Goal: Transaction & Acquisition: Purchase product/service

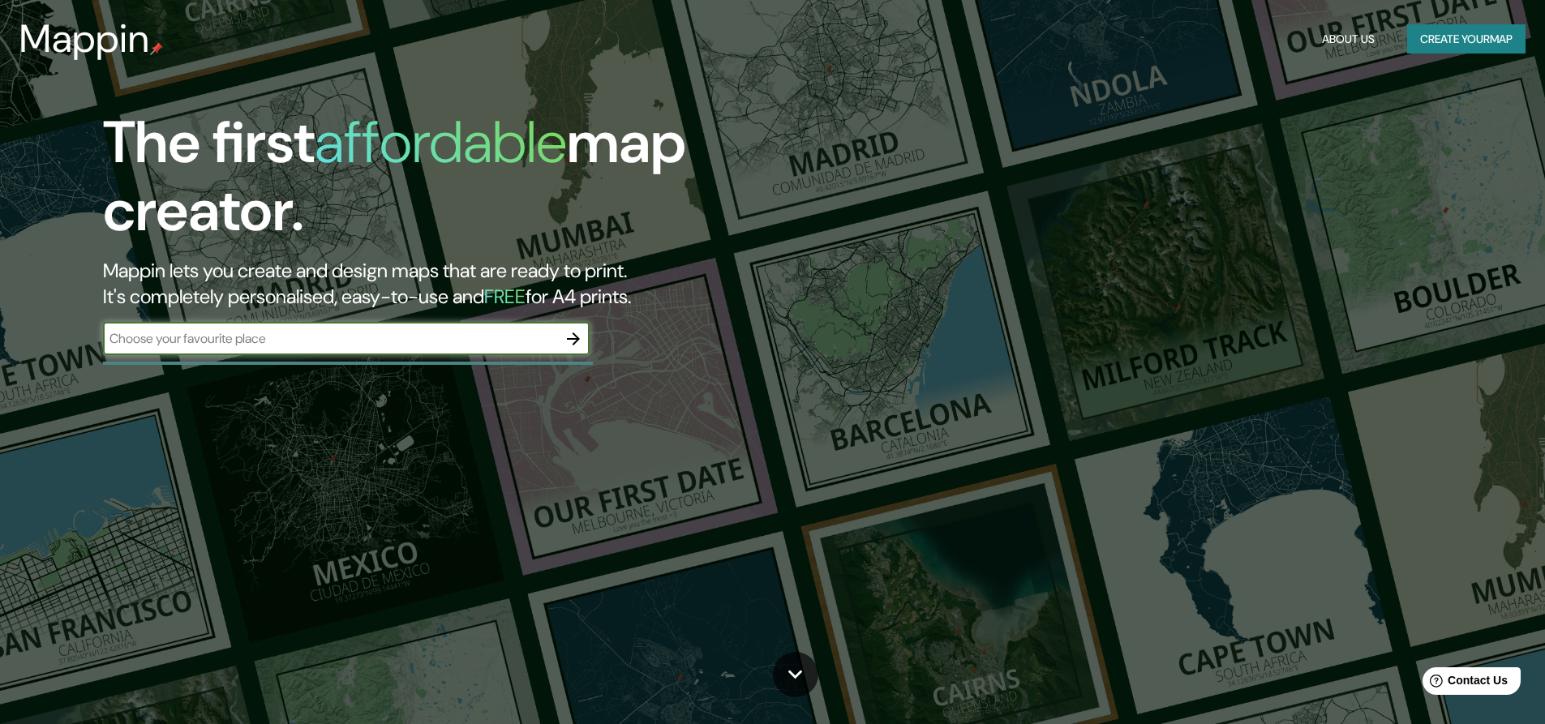
click at [479, 338] on input "text" at bounding box center [330, 338] width 454 height 19
click at [576, 339] on icon "button" at bounding box center [573, 339] width 13 height 13
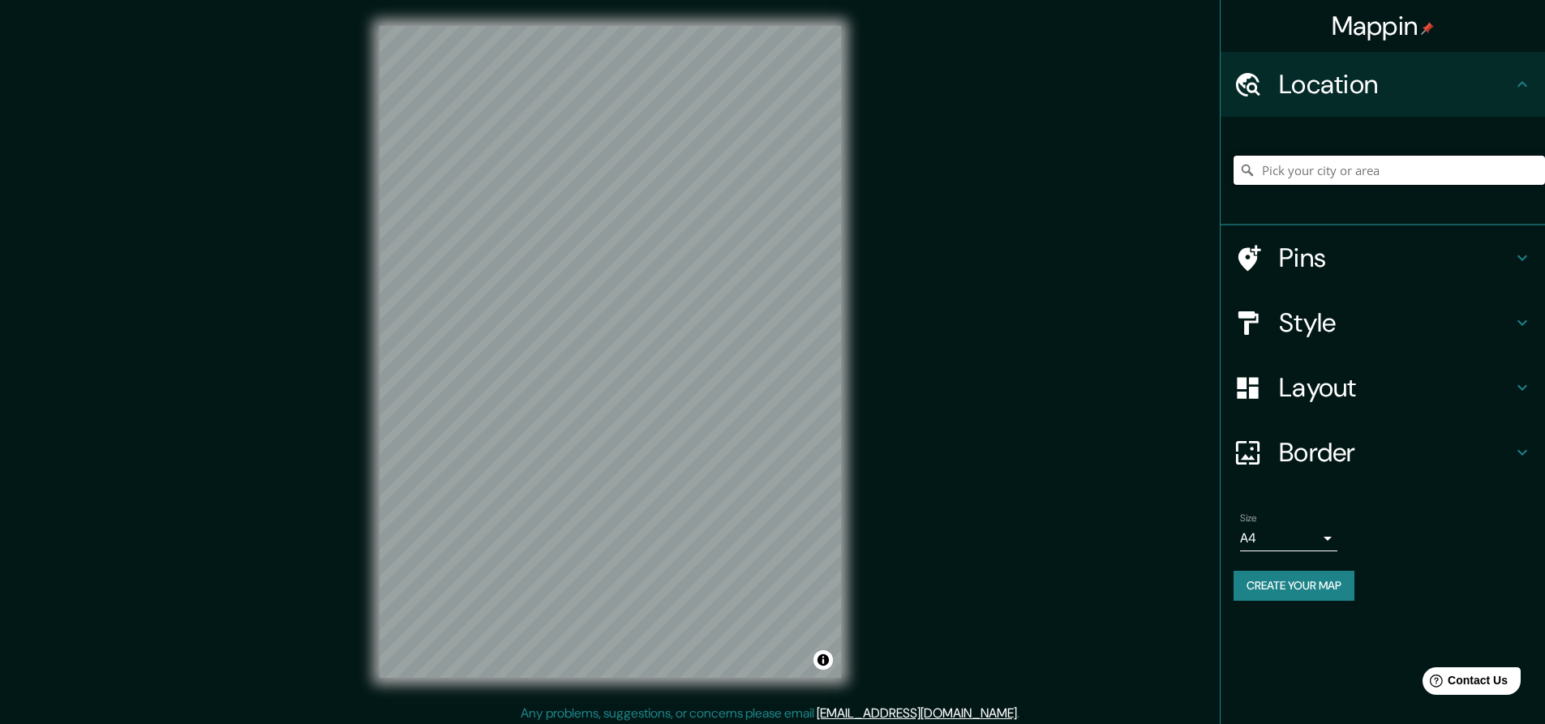
click at [1317, 165] on input "Pick your city or area" at bounding box center [1390, 170] width 312 height 29
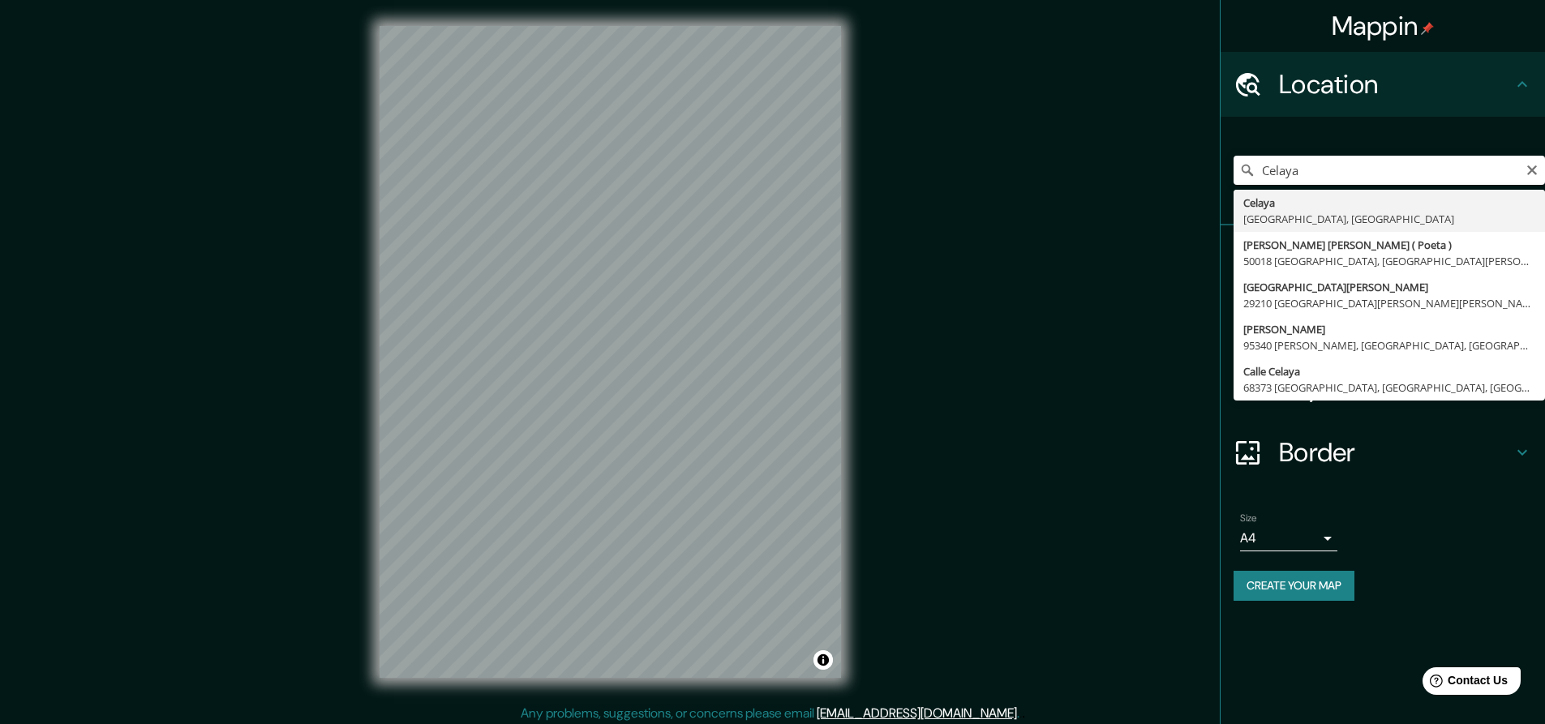
type input "[GEOGRAPHIC_DATA], [GEOGRAPHIC_DATA], [GEOGRAPHIC_DATA]"
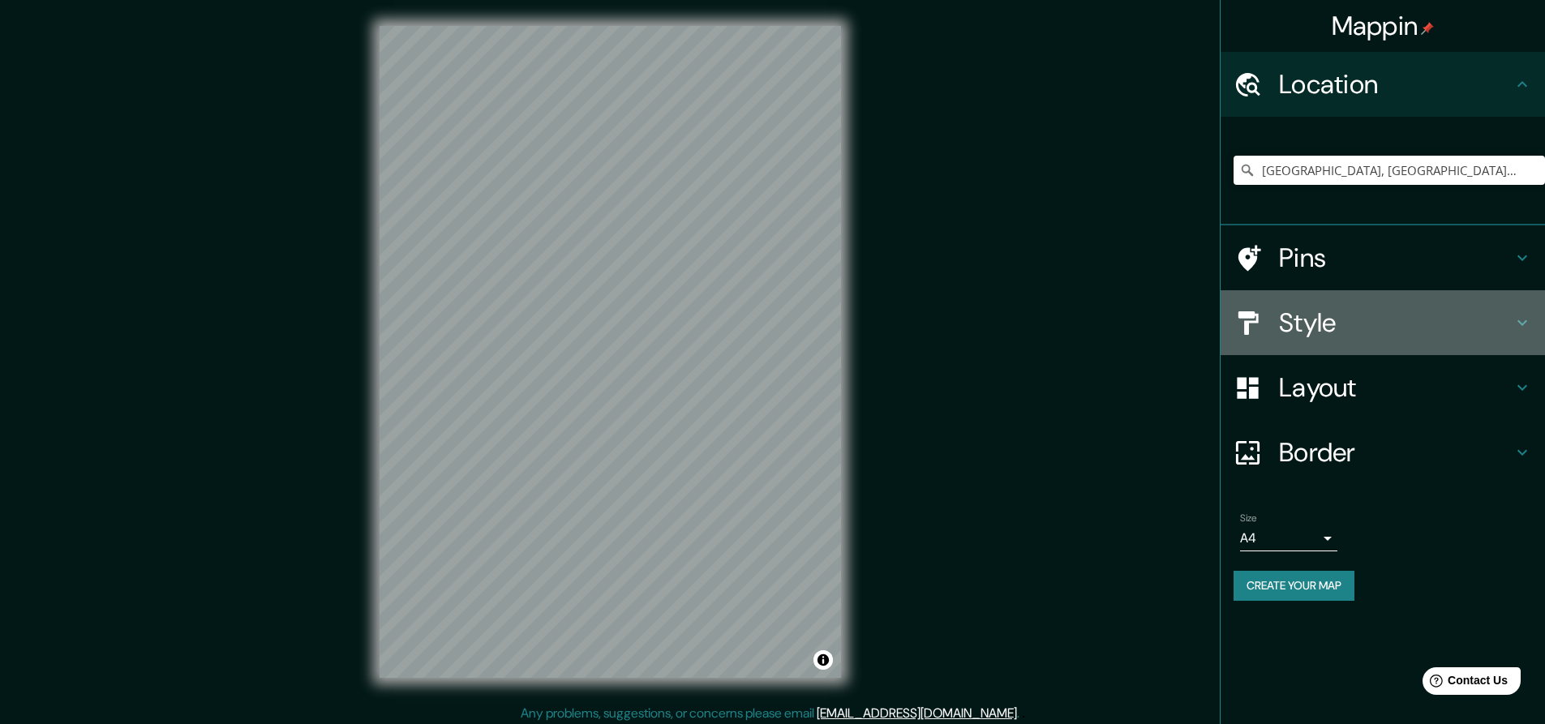
click at [1512, 319] on h4 "Style" at bounding box center [1396, 323] width 234 height 32
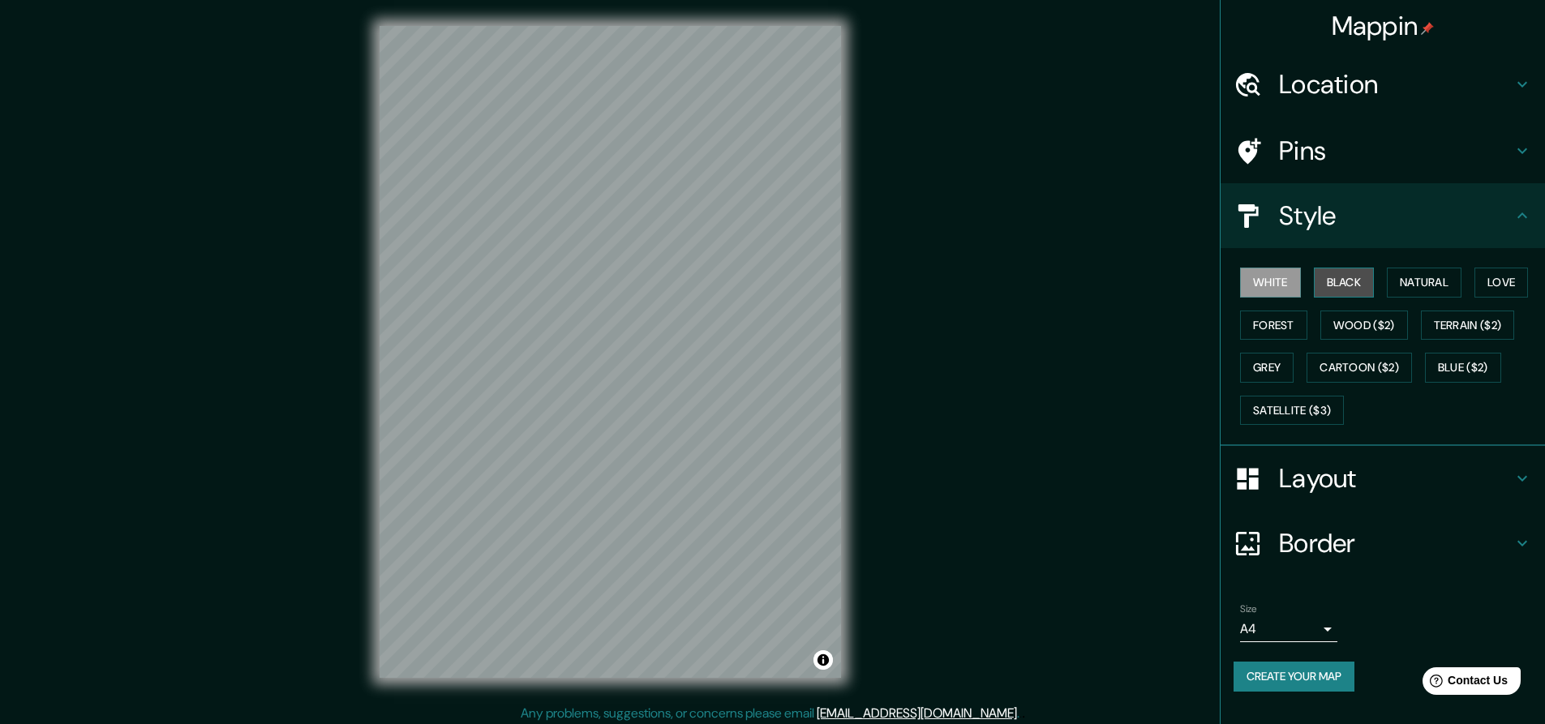
click at [1361, 285] on button "Black" at bounding box center [1344, 283] width 61 height 30
click at [1431, 283] on button "Natural" at bounding box center [1424, 283] width 75 height 30
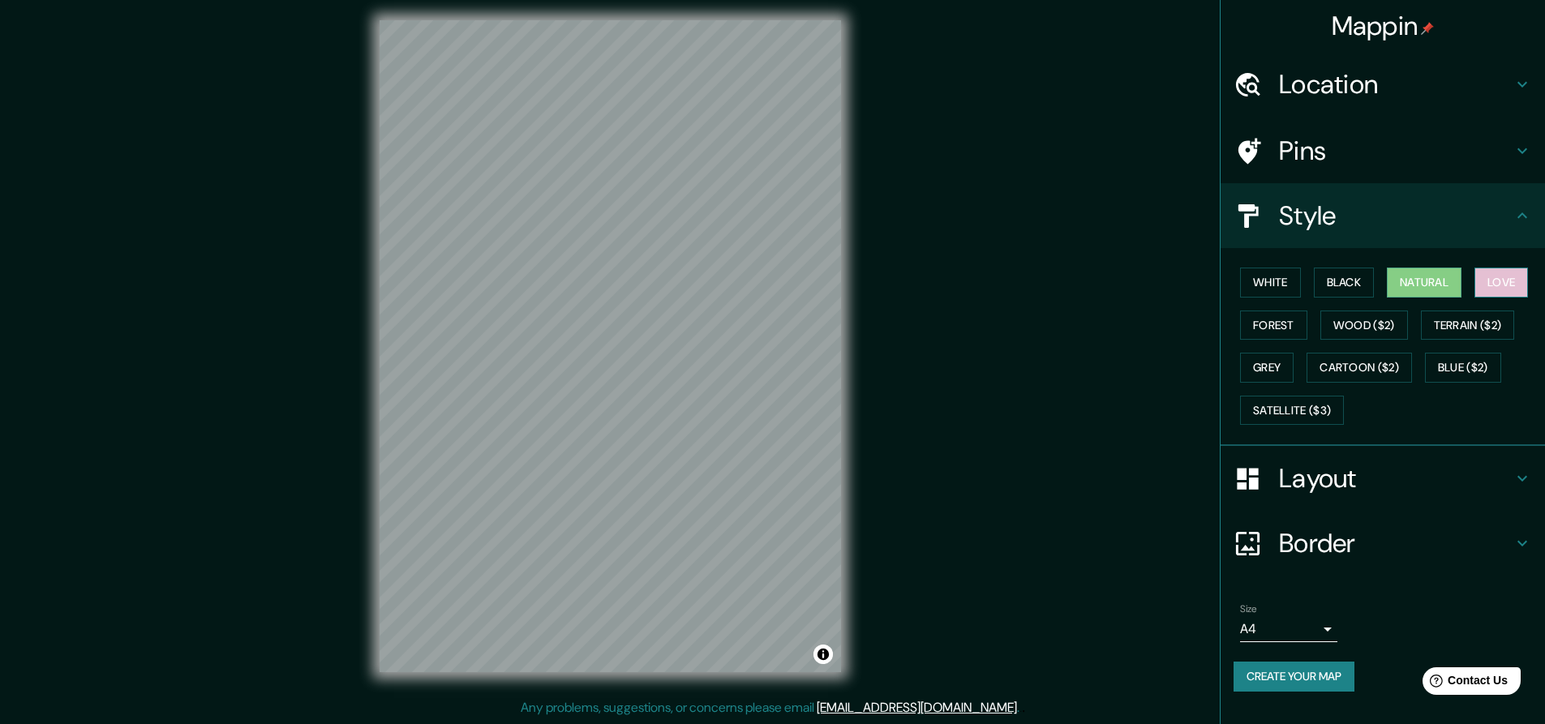
click at [1507, 280] on button "Love" at bounding box center [1502, 283] width 54 height 30
click at [1295, 322] on button "Forest" at bounding box center [1273, 326] width 67 height 30
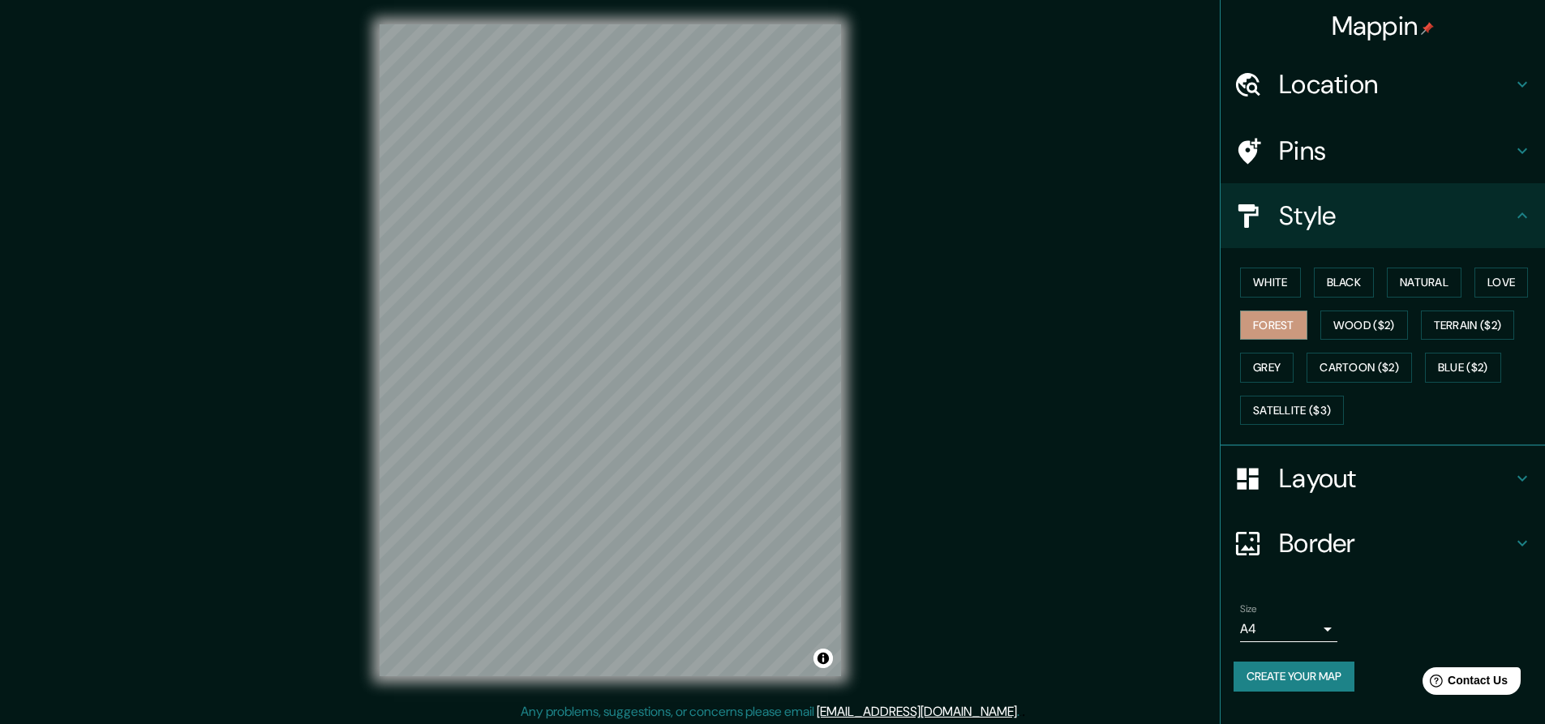
scroll to position [0, 0]
click at [1252, 282] on button "White" at bounding box center [1270, 283] width 61 height 30
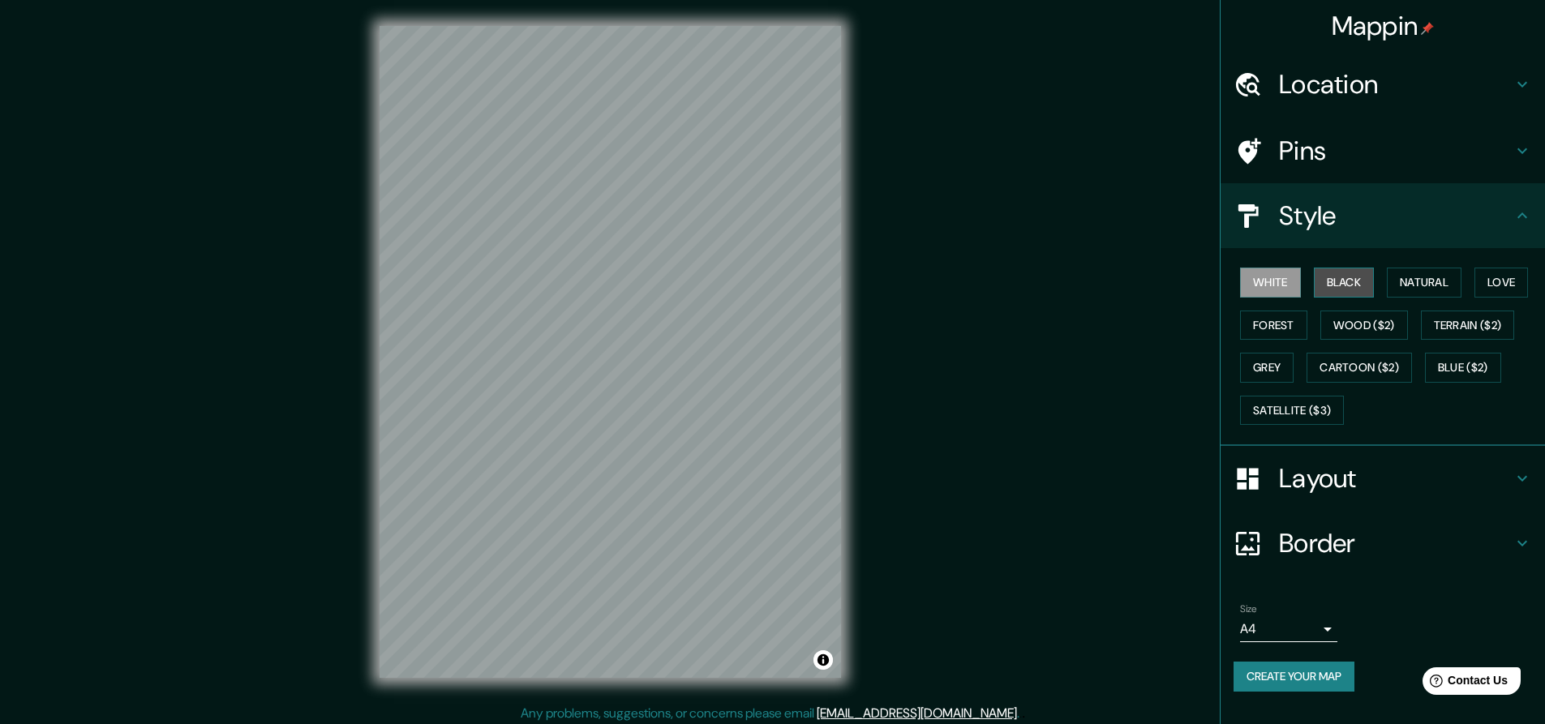
click at [1345, 279] on button "Black" at bounding box center [1344, 283] width 61 height 30
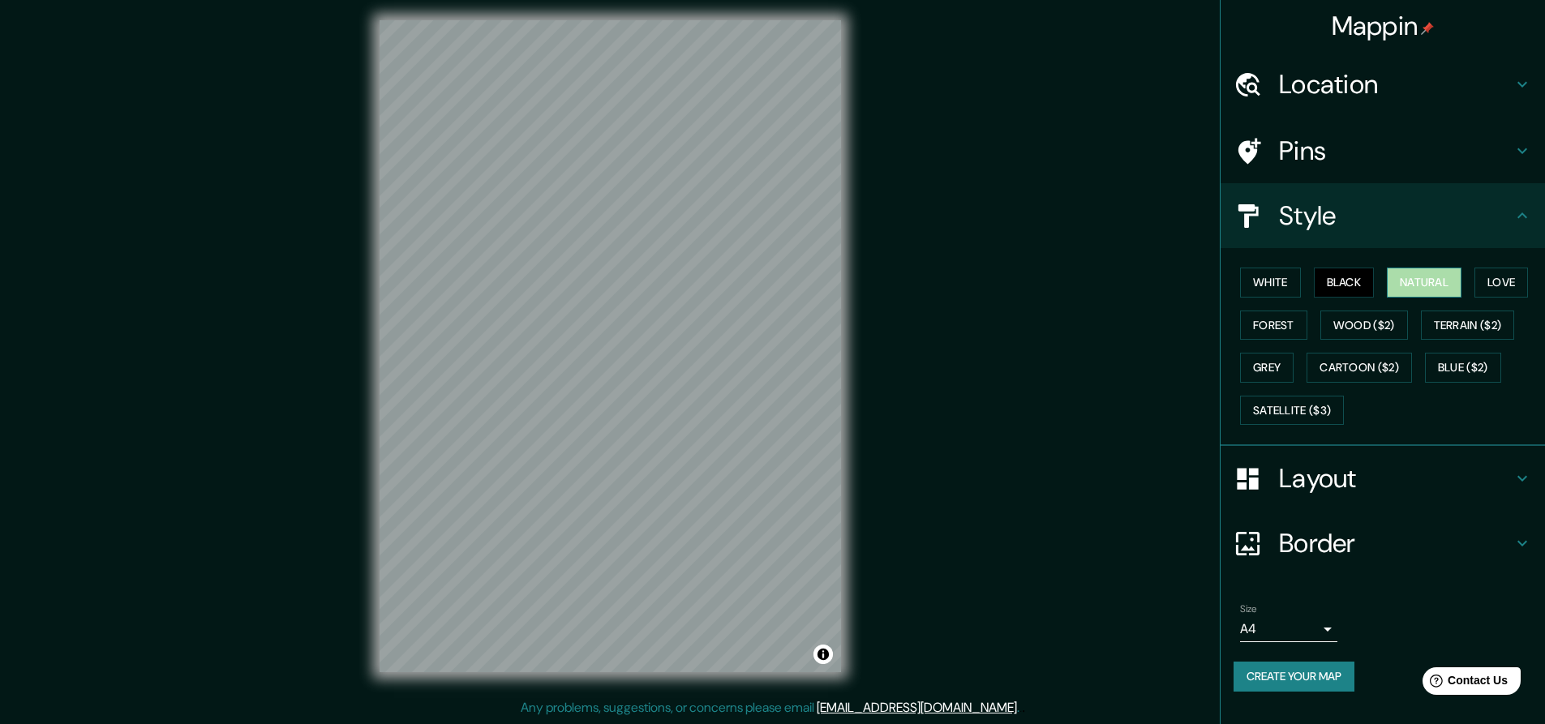
click at [1409, 281] on button "Natural" at bounding box center [1424, 283] width 75 height 30
click at [1523, 282] on button "Love" at bounding box center [1502, 283] width 54 height 30
click at [1439, 286] on button "Natural" at bounding box center [1424, 283] width 75 height 30
click at [1354, 283] on button "Black" at bounding box center [1344, 283] width 61 height 30
drag, startPoint x: 672, startPoint y: 309, endPoint x: 665, endPoint y: 329, distance: 21.3
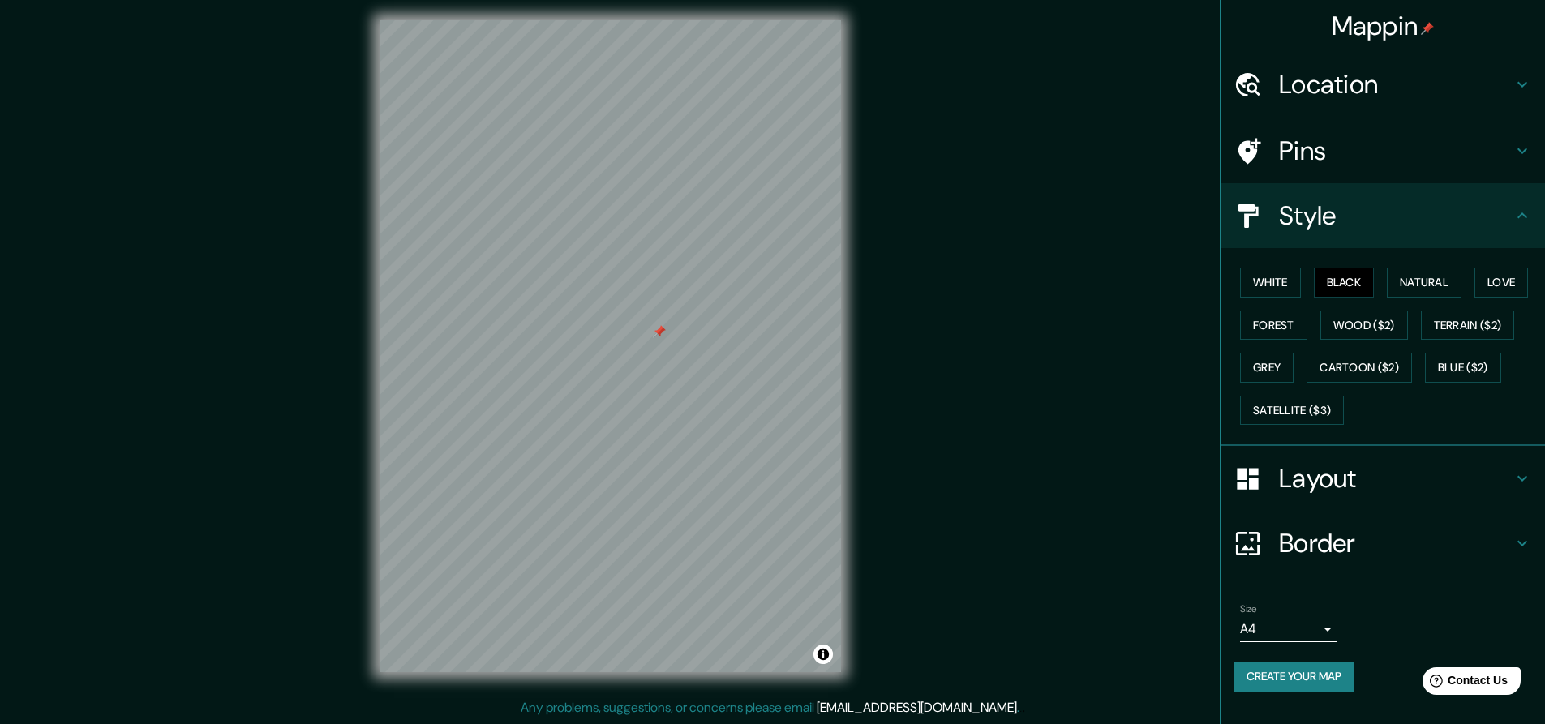
click at [665, 329] on div at bounding box center [659, 331] width 13 height 13
click at [913, 324] on div "Mappin Location [GEOGRAPHIC_DATA], [GEOGRAPHIC_DATA], [GEOGRAPHIC_DATA] Pins St…" at bounding box center [772, 359] width 1545 height 730
click at [657, 334] on div at bounding box center [659, 331] width 13 height 13
